Goal: Task Accomplishment & Management: Manage account settings

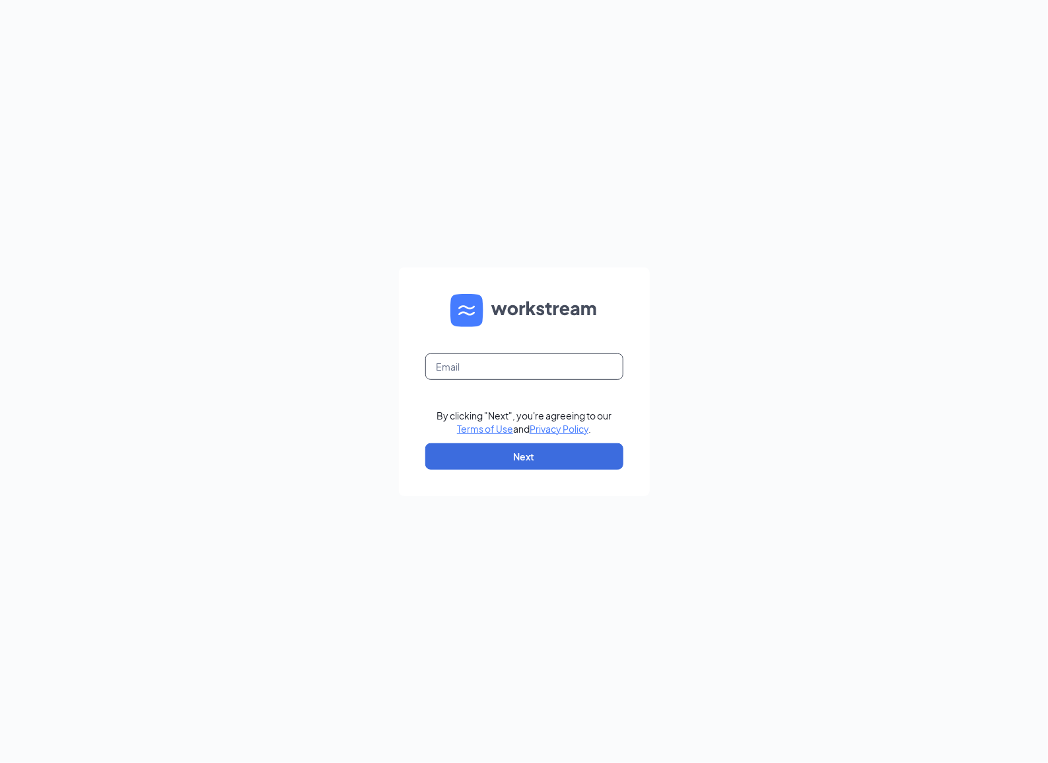
click at [500, 370] on input "text" at bounding box center [524, 366] width 198 height 26
type input "[PERSON_NAME][EMAIL_ADDRESS][DOMAIN_NAME]"
click at [529, 460] on button "Next" at bounding box center [524, 456] width 198 height 26
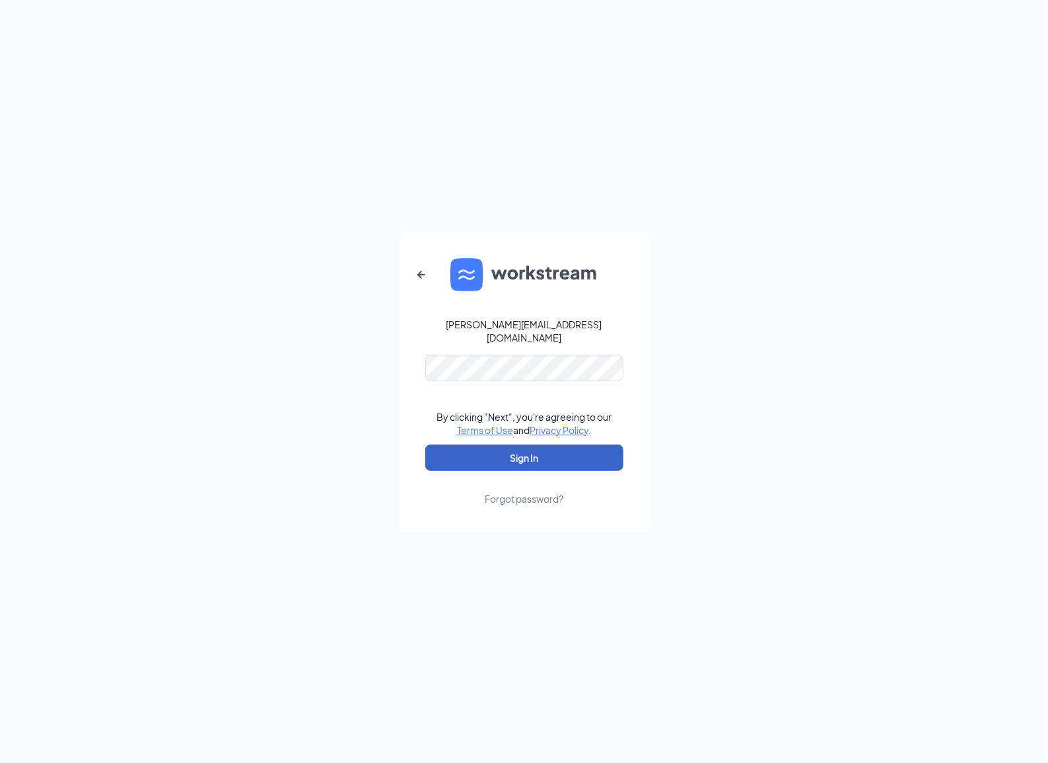
click at [529, 460] on button "Sign In" at bounding box center [524, 457] width 198 height 26
click at [489, 457] on button "Sign In" at bounding box center [524, 457] width 198 height 26
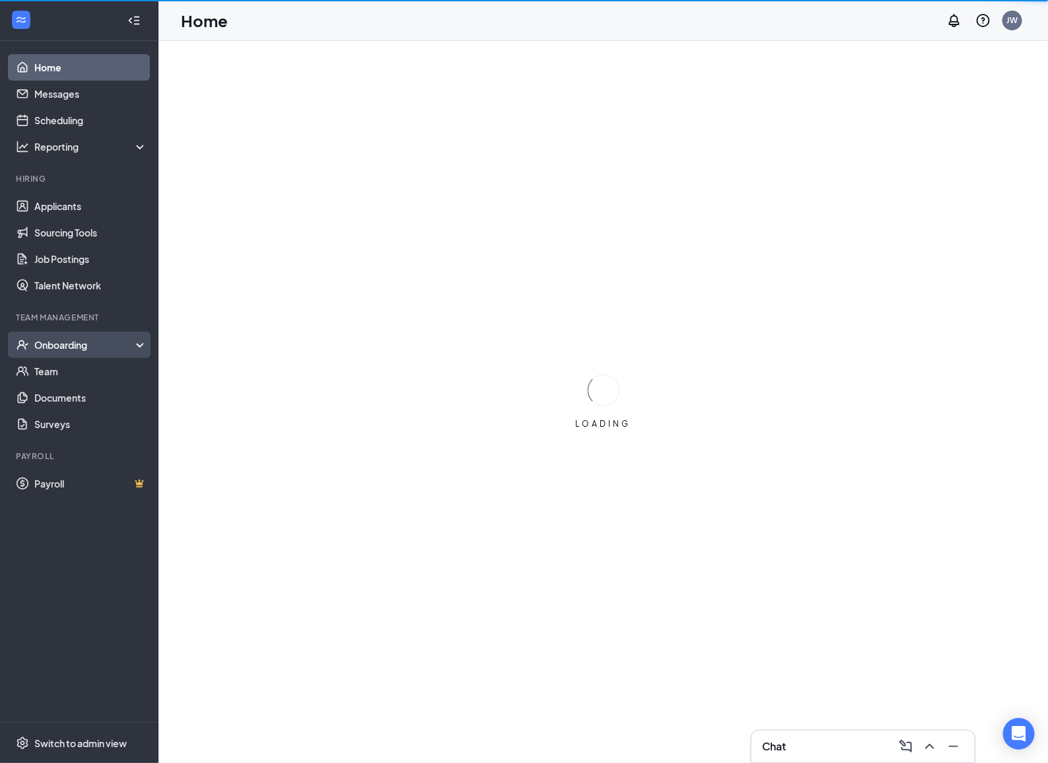
click at [106, 345] on div "Onboarding" at bounding box center [85, 344] width 102 height 13
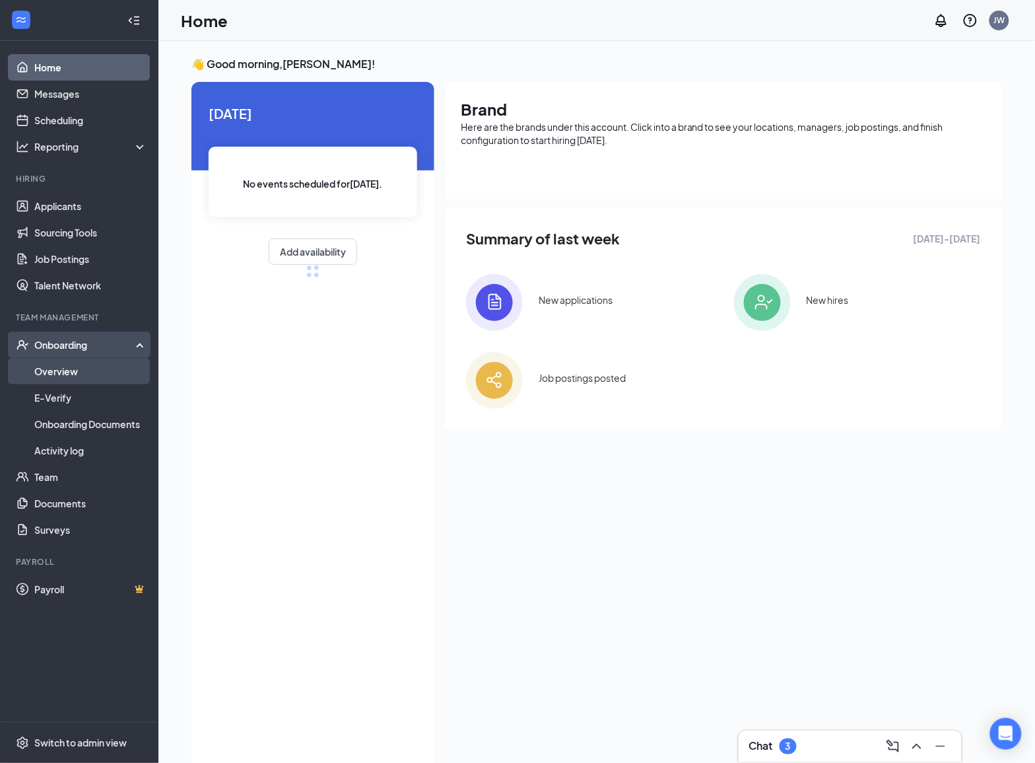
click at [93, 364] on link "Overview" at bounding box center [90, 371] width 113 height 26
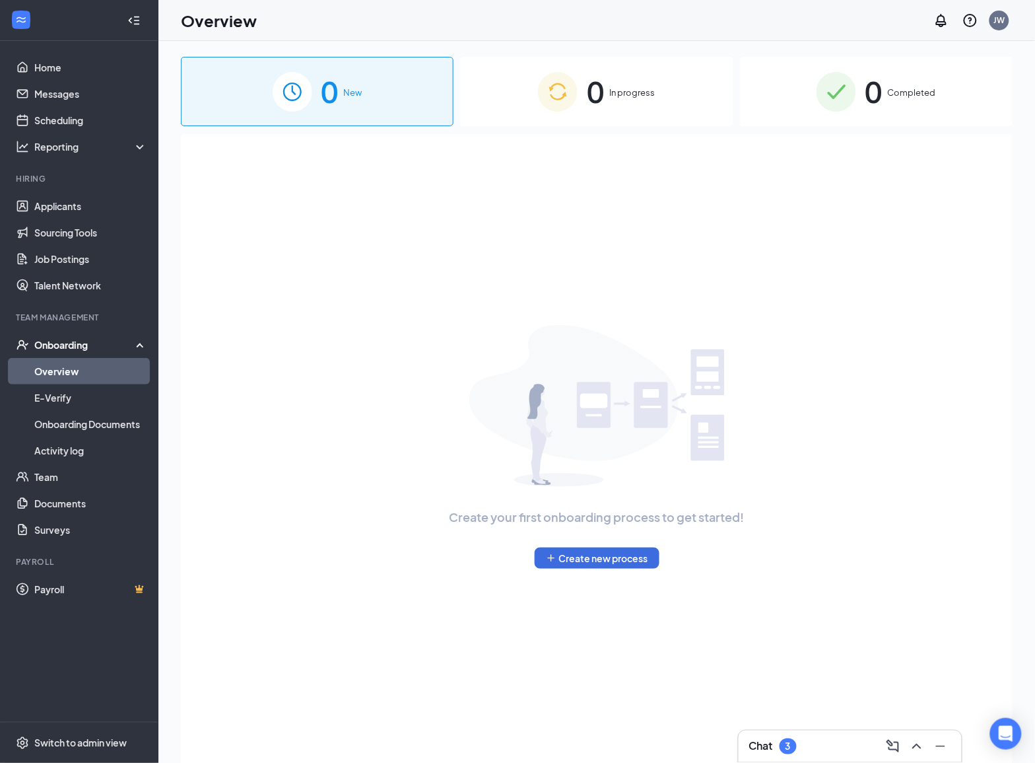
click at [941, 94] on div "0 Completed" at bounding box center [876, 91] width 273 height 69
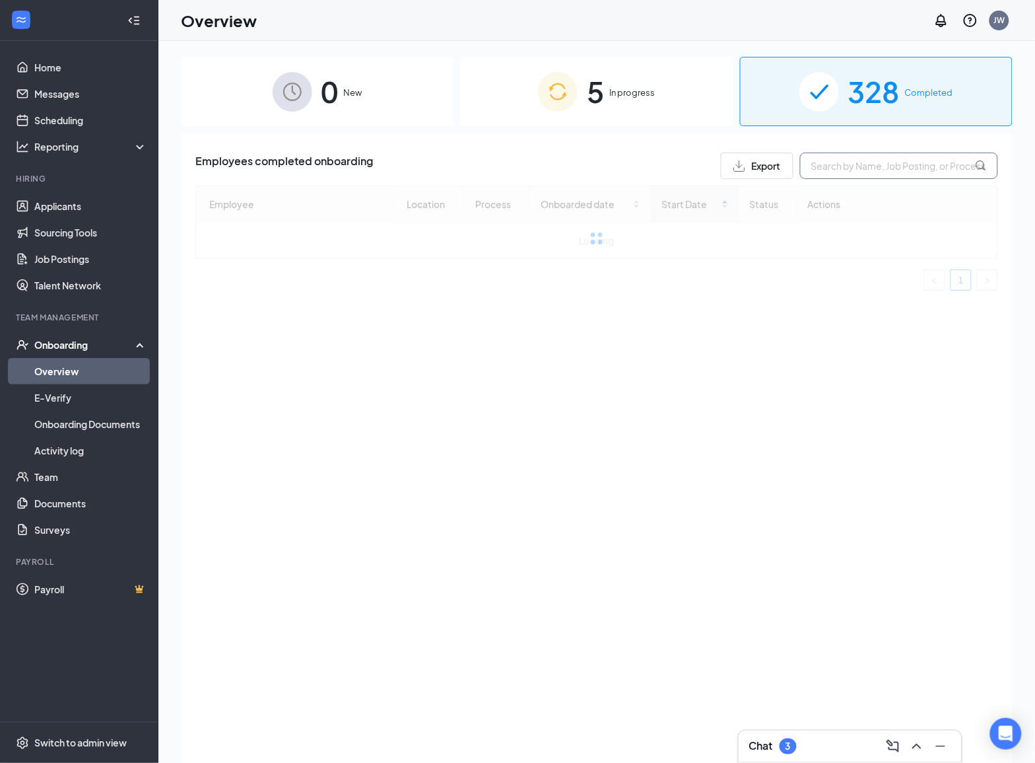
click at [913, 159] on input "text" at bounding box center [899, 166] width 198 height 26
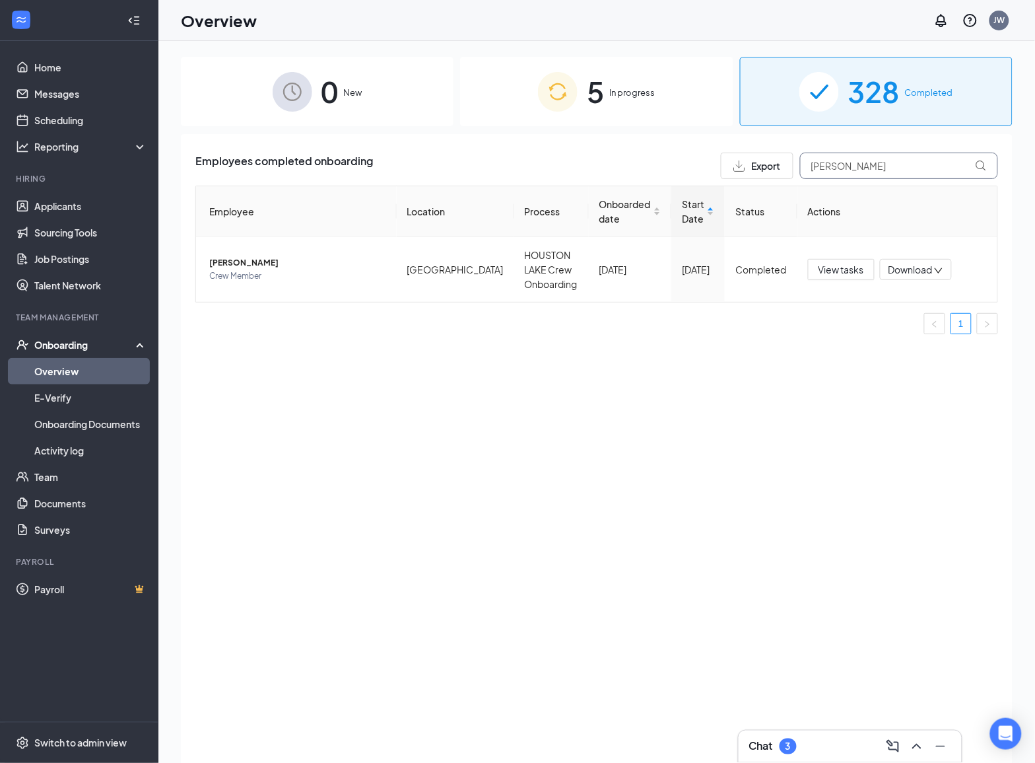
type input "tanner"
